Goal: Task Accomplishment & Management: Manage account settings

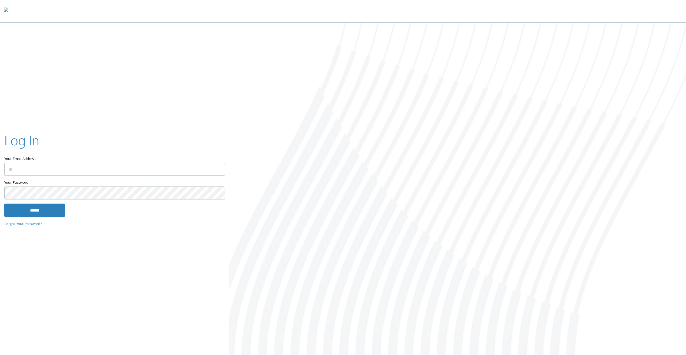
type input "**********"
click at [29, 204] on input "******" at bounding box center [34, 210] width 61 height 13
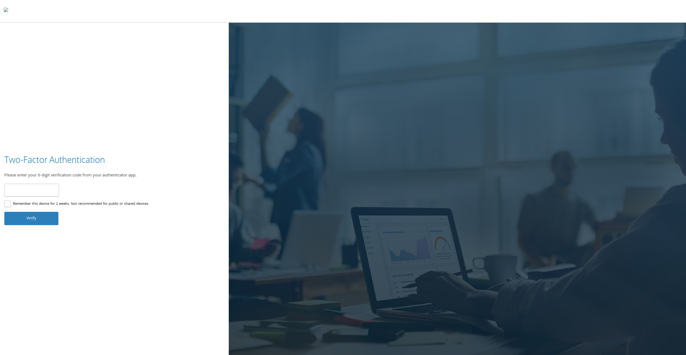
click at [41, 189] on input "number" at bounding box center [31, 190] width 55 height 13
type input "******"
